Goal: Navigation & Orientation: Find specific page/section

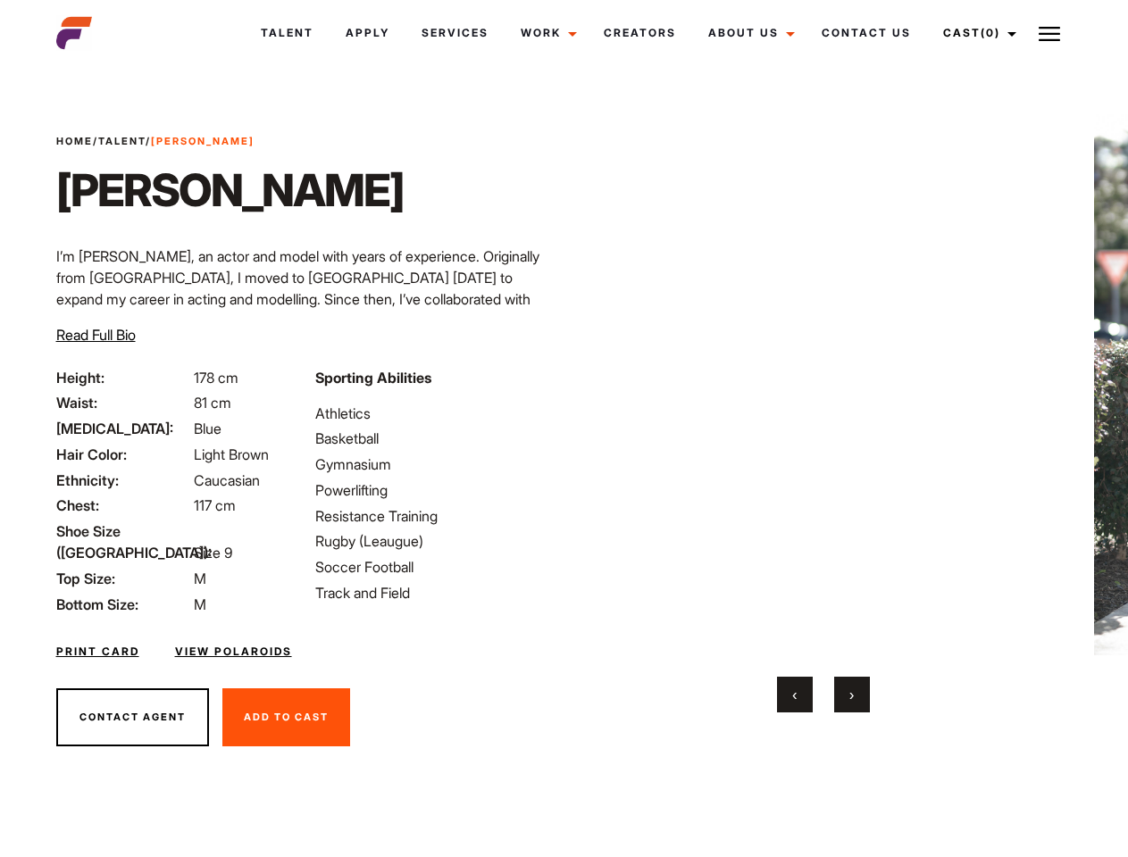
click at [975, 33] on link "Cast (0)" at bounding box center [977, 33] width 100 height 48
click at [1050, 33] on img at bounding box center [1049, 33] width 21 height 21
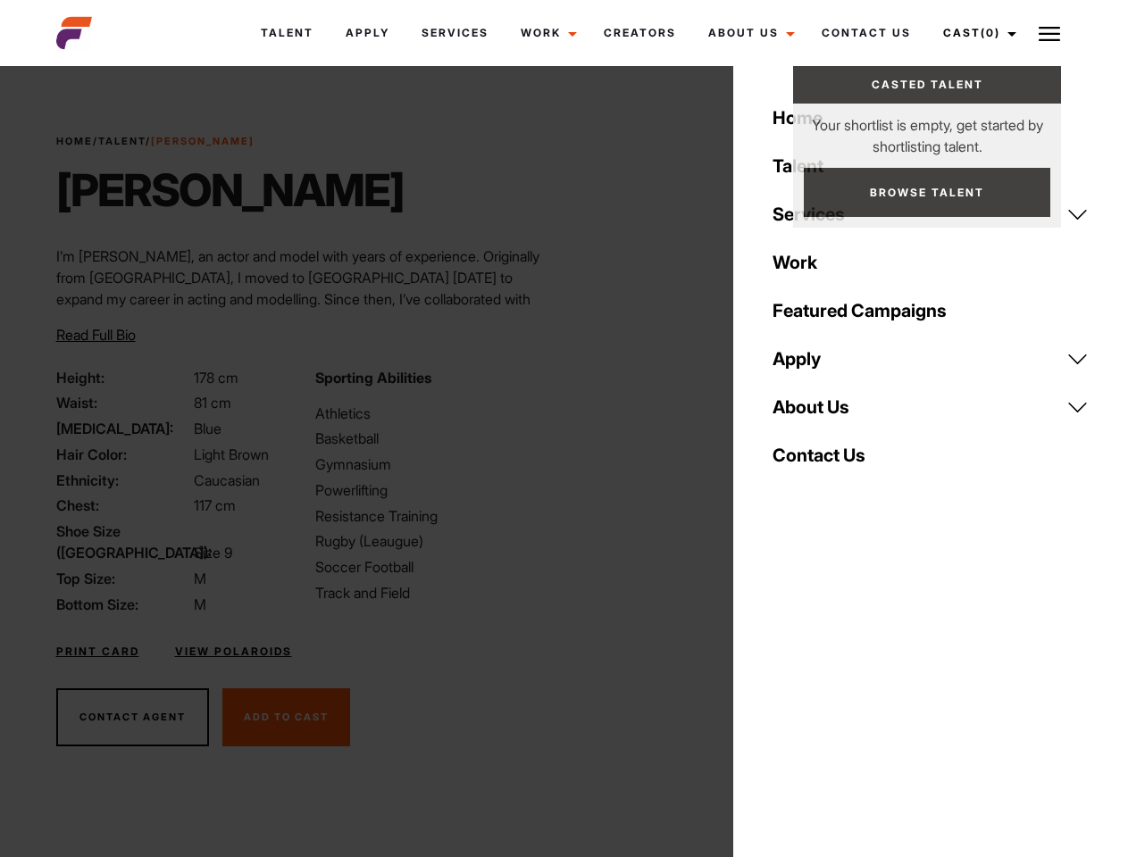
click at [823, 414] on video "Your browser does not support the video tag." at bounding box center [822, 384] width 433 height 541
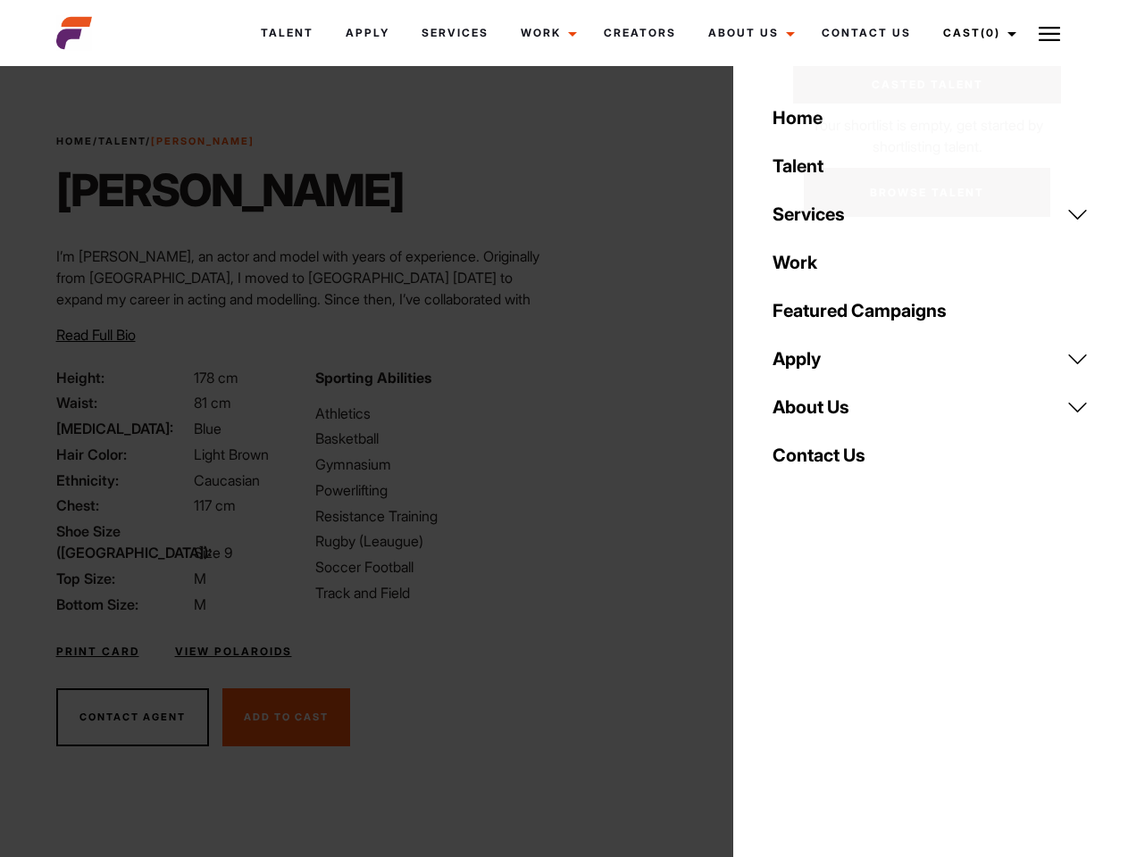
click at [564, 385] on div "Sporting Abilities Athletics Basketball Gymnasium Powerlifting Resistance Train…" at bounding box center [434, 491] width 259 height 248
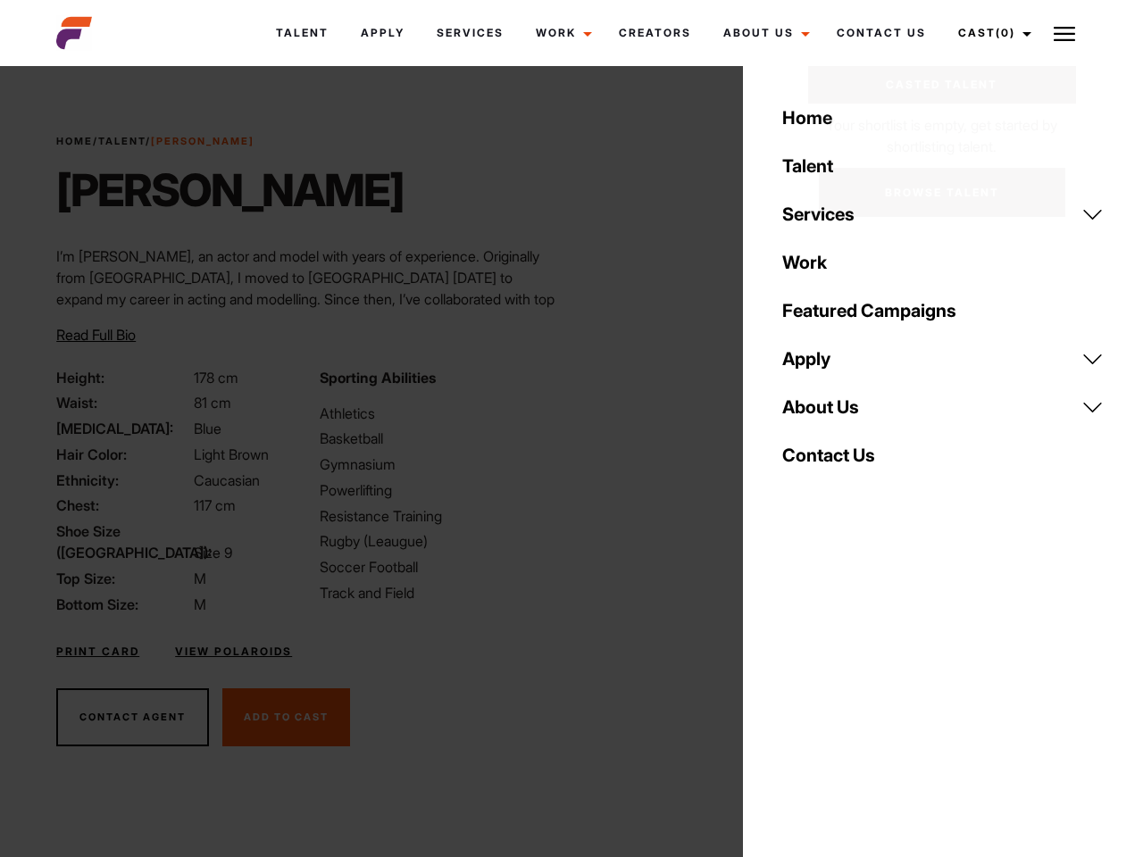
click at [795, 695] on div "Home Talent Services Talent Casting Photography Videography Creative Hair and M…" at bounding box center [943, 428] width 400 height 857
click at [852, 695] on div "Home Talent Services Talent Casting Photography Videography Creative Hair and M…" at bounding box center [943, 428] width 400 height 857
